Goal: Task Accomplishment & Management: Complete application form

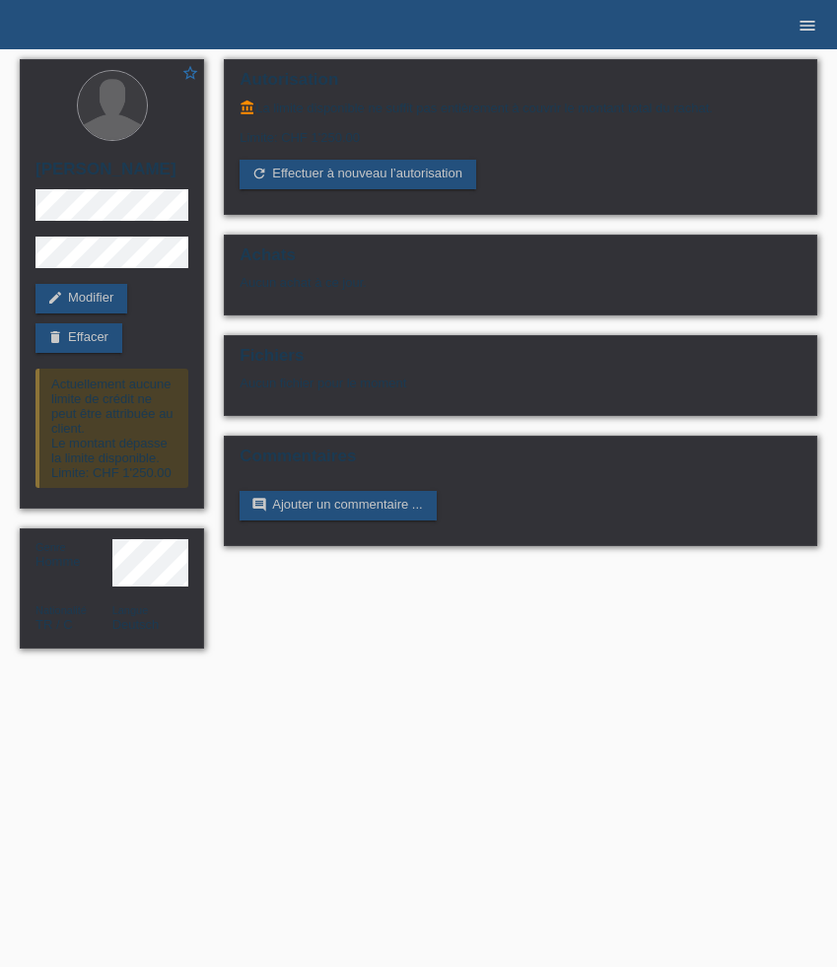
click at [815, 19] on icon "menu" at bounding box center [808, 26] width 20 height 20
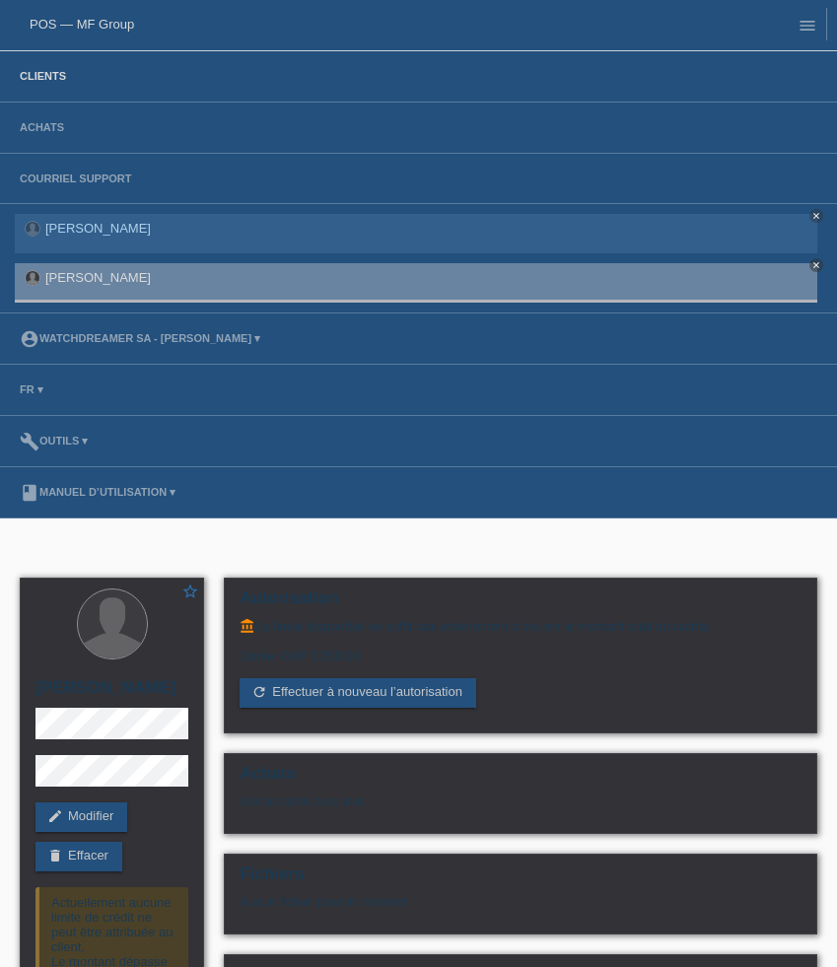
click at [27, 74] on link "Clients" at bounding box center [43, 76] width 66 height 12
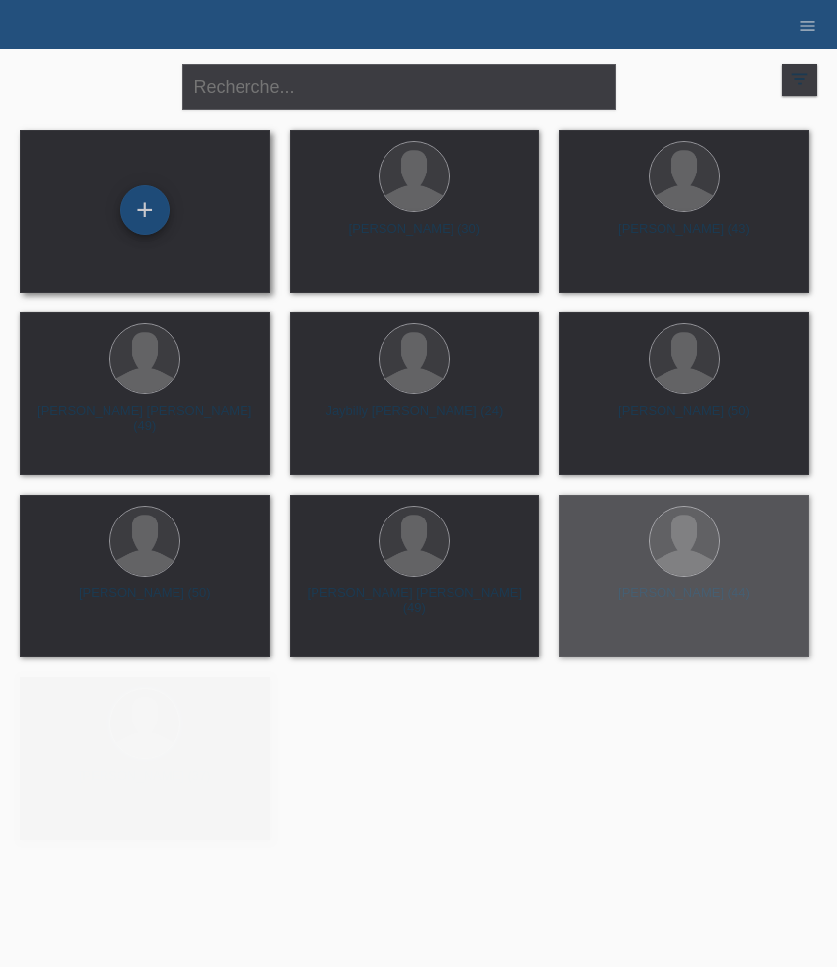
click at [160, 192] on div "+" at bounding box center [144, 209] width 49 height 49
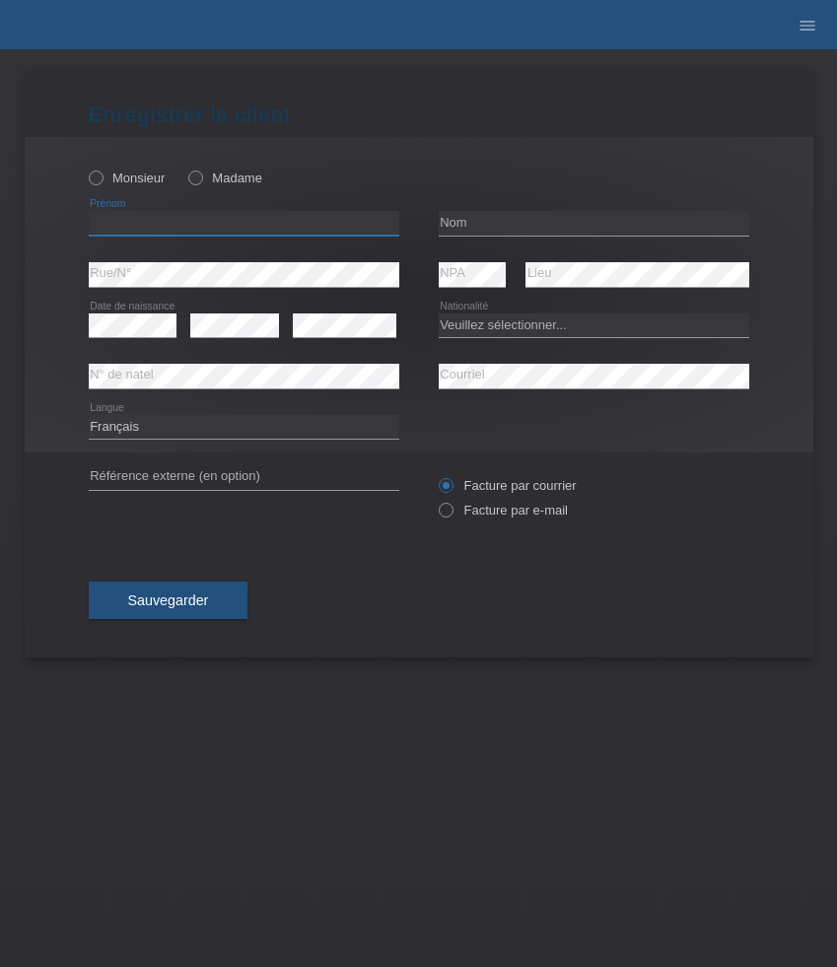
click at [172, 232] on input "text" at bounding box center [244, 223] width 311 height 25
paste input "Kassia"
type input "Kassia"
click at [185, 168] on icon at bounding box center [185, 168] width 0 height 0
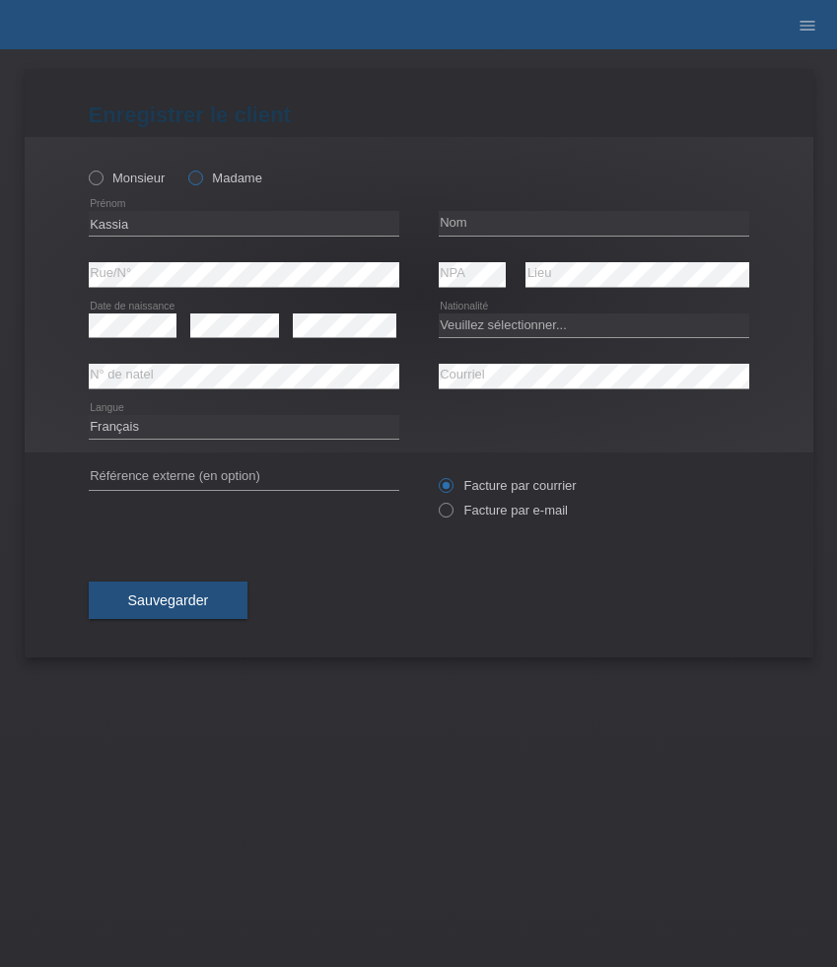
click at [200, 175] on input "Madame" at bounding box center [194, 177] width 13 height 13
radio input "true"
click at [500, 225] on input "text" at bounding box center [594, 223] width 311 height 25
paste input "Schifferle"
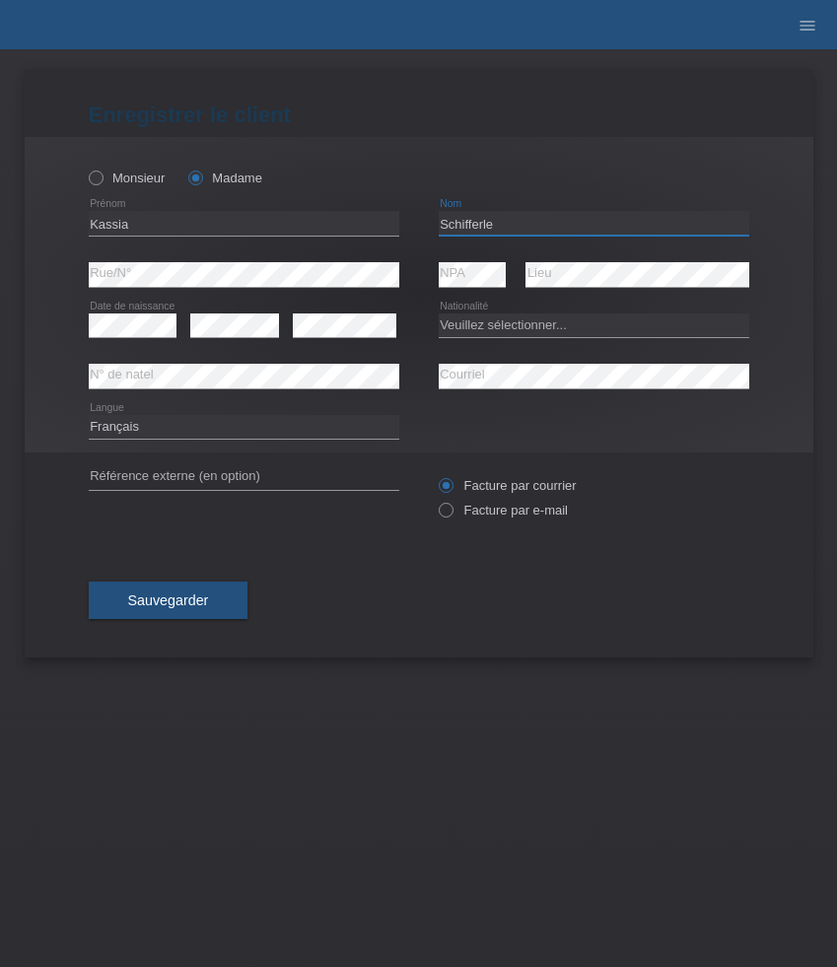
type input "Schifferle"
click at [452, 325] on select "Veuillez sélectionner... Suisse Allemagne Autriche Liechtenstein ------------ A…" at bounding box center [594, 326] width 311 height 24
select select "BR"
click at [439, 314] on select "Veuillez sélectionner... Suisse Allemagne Autriche Liechtenstein ------------ A…" at bounding box center [594, 326] width 311 height 24
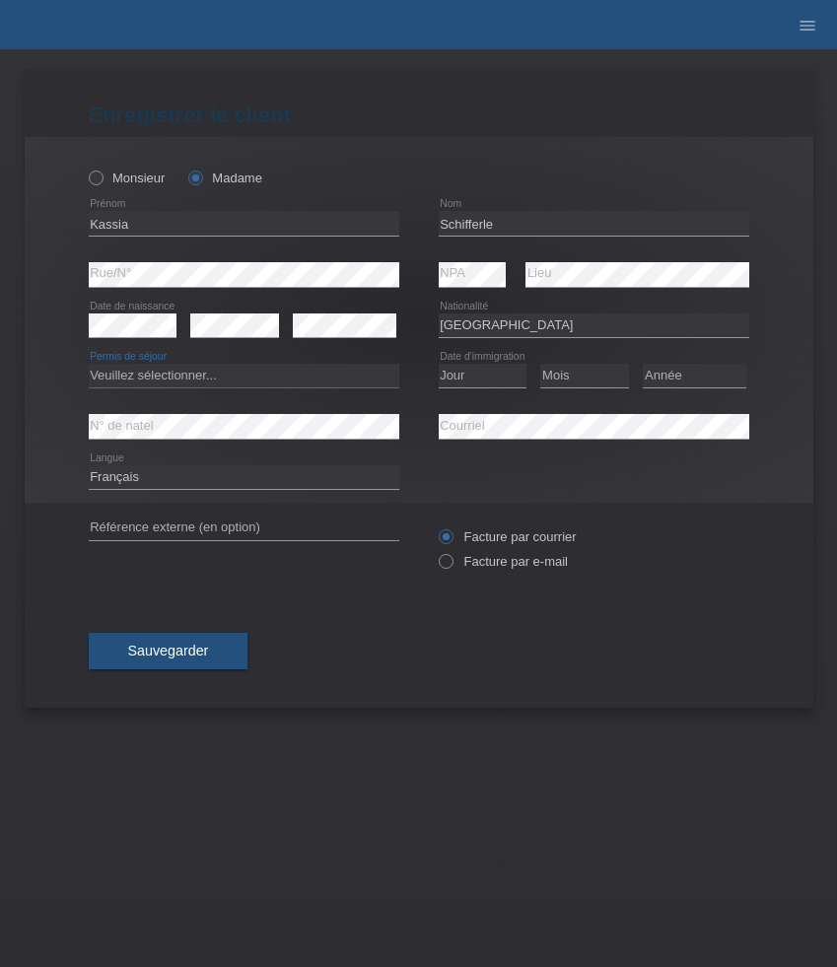
click at [199, 386] on select "Veuillez sélectionner... C B B - Statut de réfugié Autre" at bounding box center [244, 376] width 311 height 24
select select "C"
click at [89, 365] on select "Veuillez sélectionner... C B B - Statut de réfugié Autre" at bounding box center [244, 376] width 311 height 24
click at [472, 378] on select "Jour 01 02 03 04 05 06 07 08 09 10 11" at bounding box center [483, 376] width 89 height 24
select select "18"
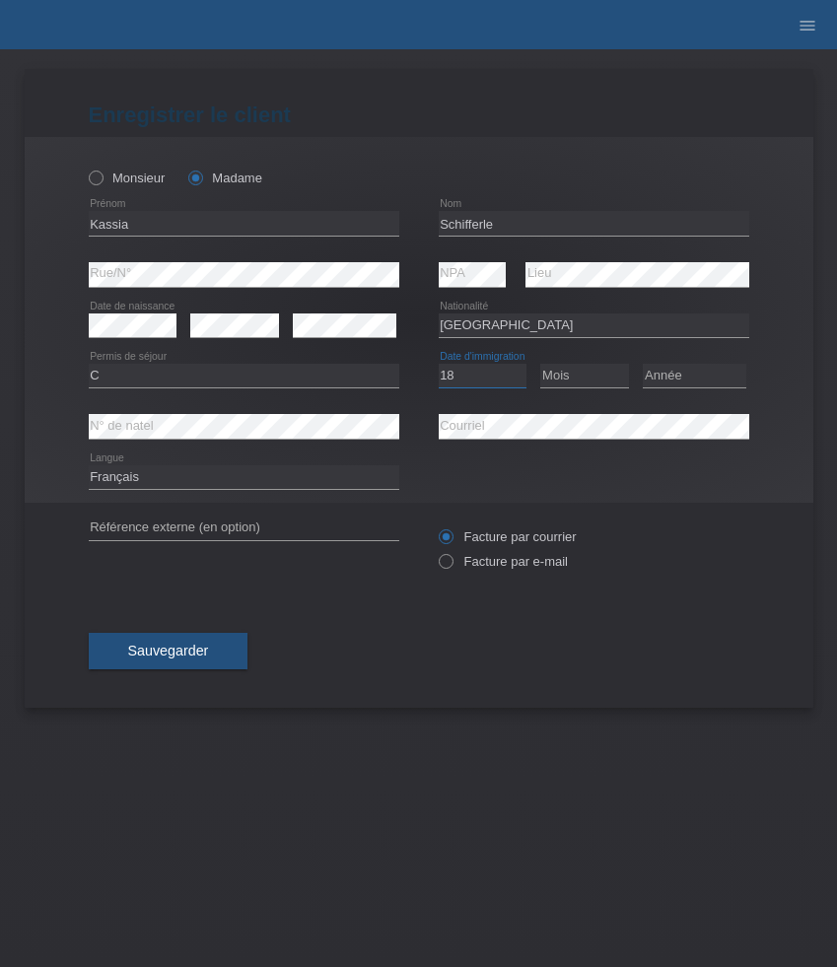
click at [439, 365] on select "Jour 01 02 03 04 05 06 07 08 09 10 11" at bounding box center [483, 376] width 89 height 24
click at [595, 386] on select "Mois 01 02 03 04 05 06 07 08 09 10 11" at bounding box center [584, 376] width 89 height 24
select select "10"
click at [540, 365] on select "Mois 01 02 03 04 05 06 07 08 09 10 11" at bounding box center [584, 376] width 89 height 24
click at [670, 373] on select "Année 2025 2024 2023 2022 2021 2020 2019 2018 2017 2016 2015 2014 2013 2012 201…" at bounding box center [695, 376] width 104 height 24
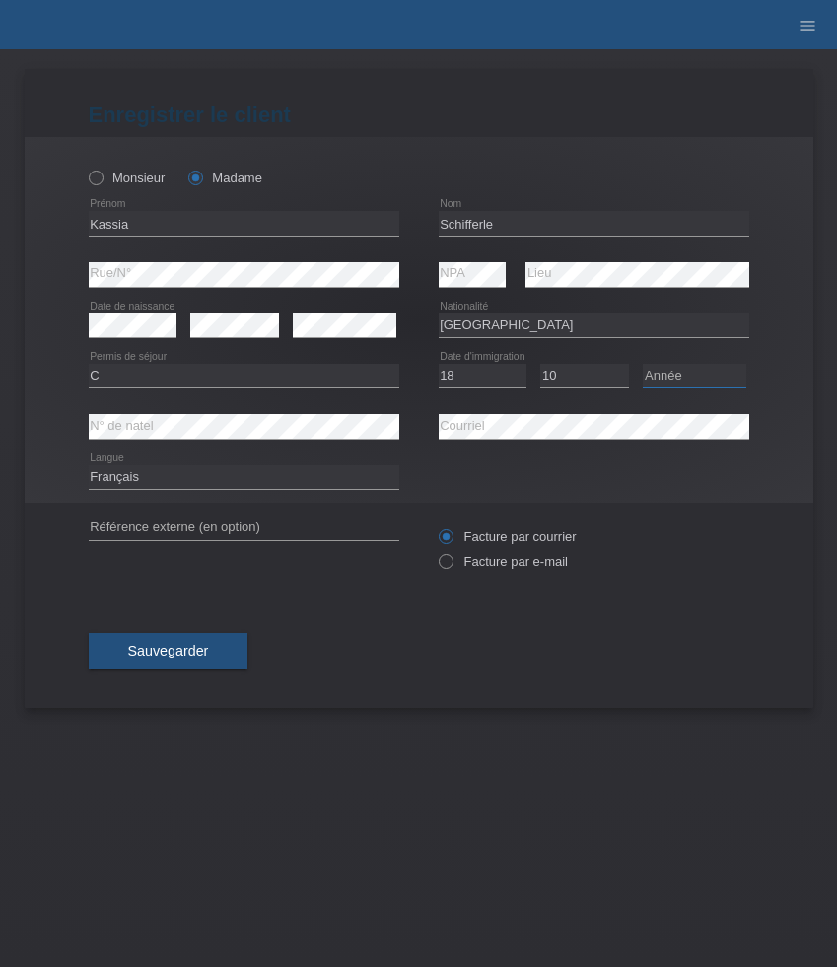
select select "2017"
click at [643, 365] on select "Année 2025 2024 2023 2022 2021 2020 2019 2018 2017 2016 2015 2014 2013 2012 201…" at bounding box center [695, 376] width 104 height 24
click at [157, 502] on div "Deutsch Français Italiano English error Langue" at bounding box center [244, 478] width 311 height 50
click at [160, 486] on select "Deutsch Français Italiano English" at bounding box center [244, 477] width 311 height 24
select select "it"
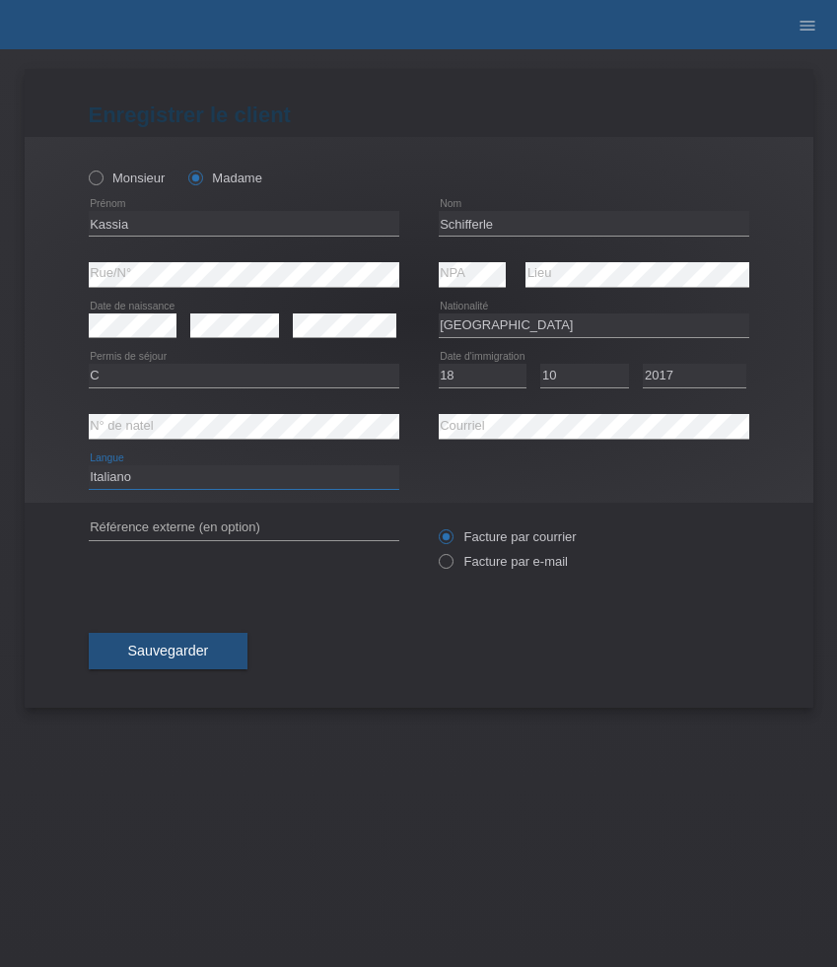
click at [89, 466] on select "Deutsch Français Italiano English" at bounding box center [244, 477] width 311 height 24
click at [529, 560] on label "Facture par e-mail" at bounding box center [503, 561] width 129 height 15
click at [452, 560] on input "Facture par e-mail" at bounding box center [445, 566] width 13 height 25
radio input "true"
click at [221, 648] on button "Sauvegarder" at bounding box center [169, 651] width 160 height 37
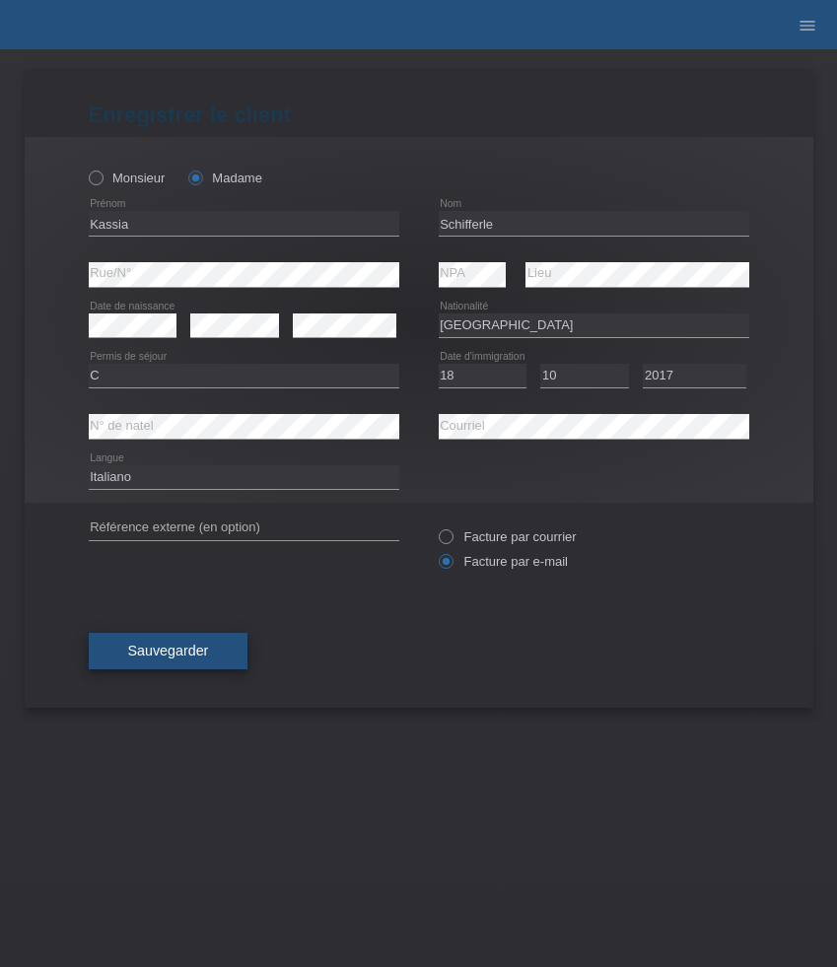
click at [165, 650] on span "Sauvegarder" at bounding box center [168, 651] width 81 height 16
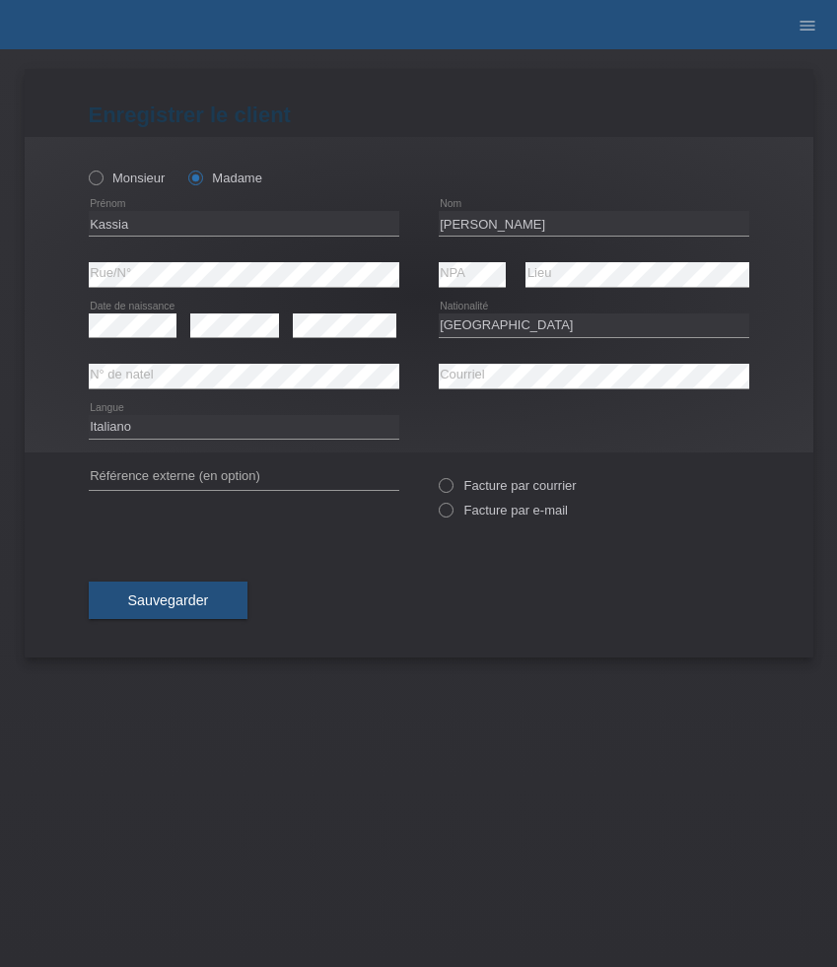
select select "BR"
select select "it"
click at [186, 604] on span "Sauvegarder" at bounding box center [168, 601] width 81 height 16
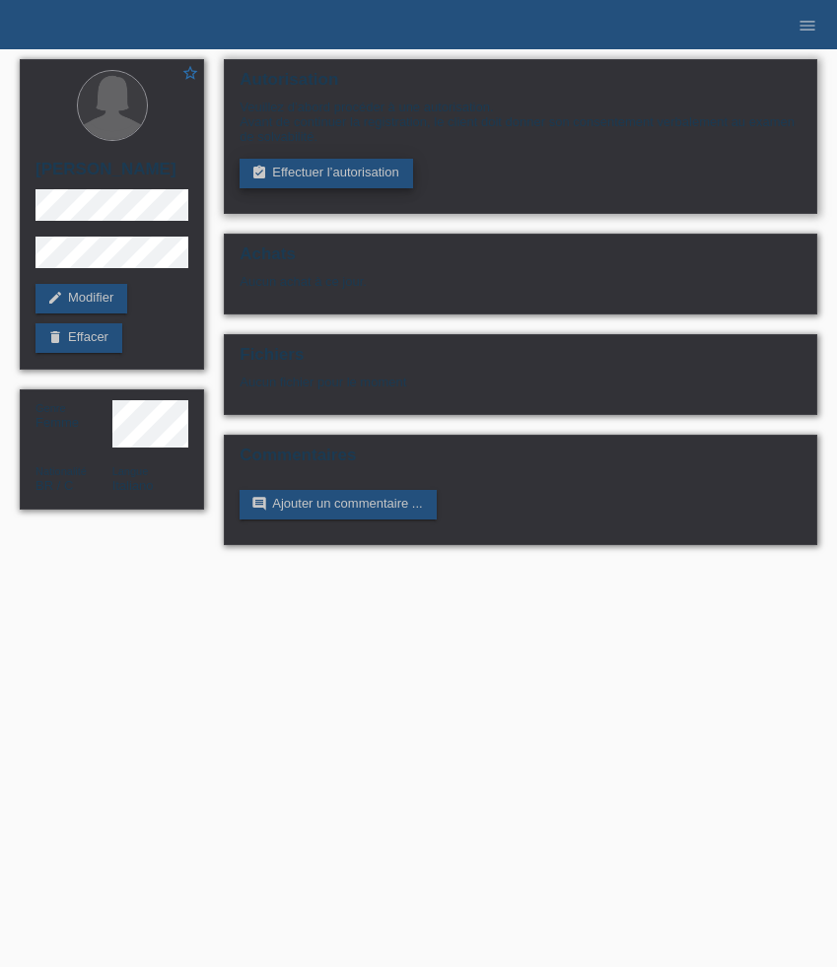
click at [354, 170] on link "assignment_turned_in Effectuer l’autorisation" at bounding box center [326, 174] width 173 height 30
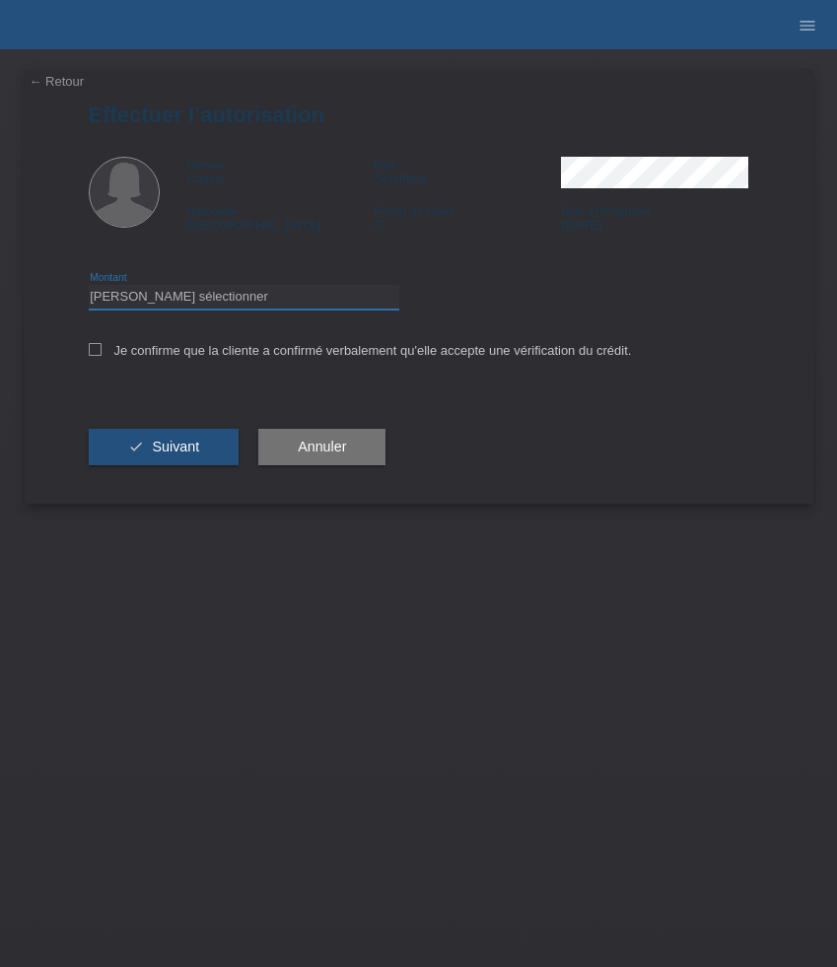
click at [283, 290] on select "Veuillez sélectionner CHF 1.00 - CHF 499.00 CHF 500.00 - CHF 1'999.00 CHF 2'000…" at bounding box center [244, 297] width 311 height 24
select select "3"
click at [89, 288] on select "Veuillez sélectionner CHF 1.00 - CHF 499.00 CHF 500.00 - CHF 1'999.00 CHF 2'000…" at bounding box center [244, 297] width 311 height 24
click at [174, 356] on label "Je confirme que la cliente a confirmé verbalement qu'elle accepte une vérificat…" at bounding box center [360, 350] width 543 height 15
click at [102, 356] on input "Je confirme que la cliente a confirmé verbalement qu'elle accepte une vérificat…" at bounding box center [95, 349] width 13 height 13
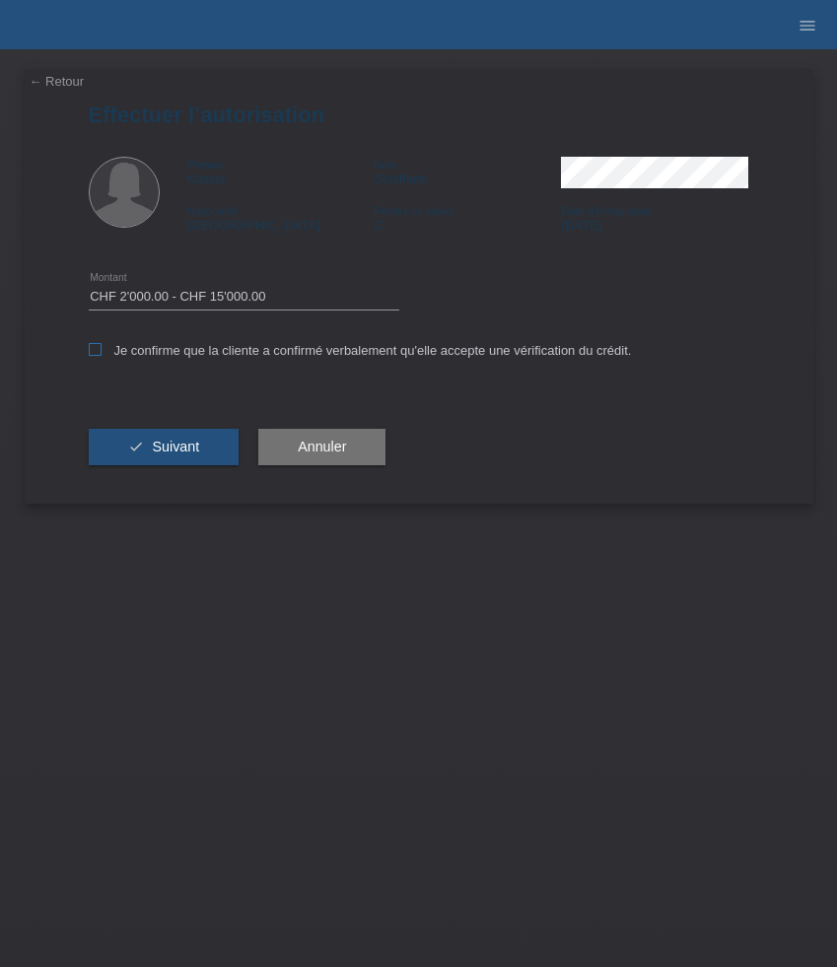
checkbox input "true"
click at [176, 453] on span "Suivant" at bounding box center [175, 447] width 47 height 16
